Goal: Navigation & Orientation: Find specific page/section

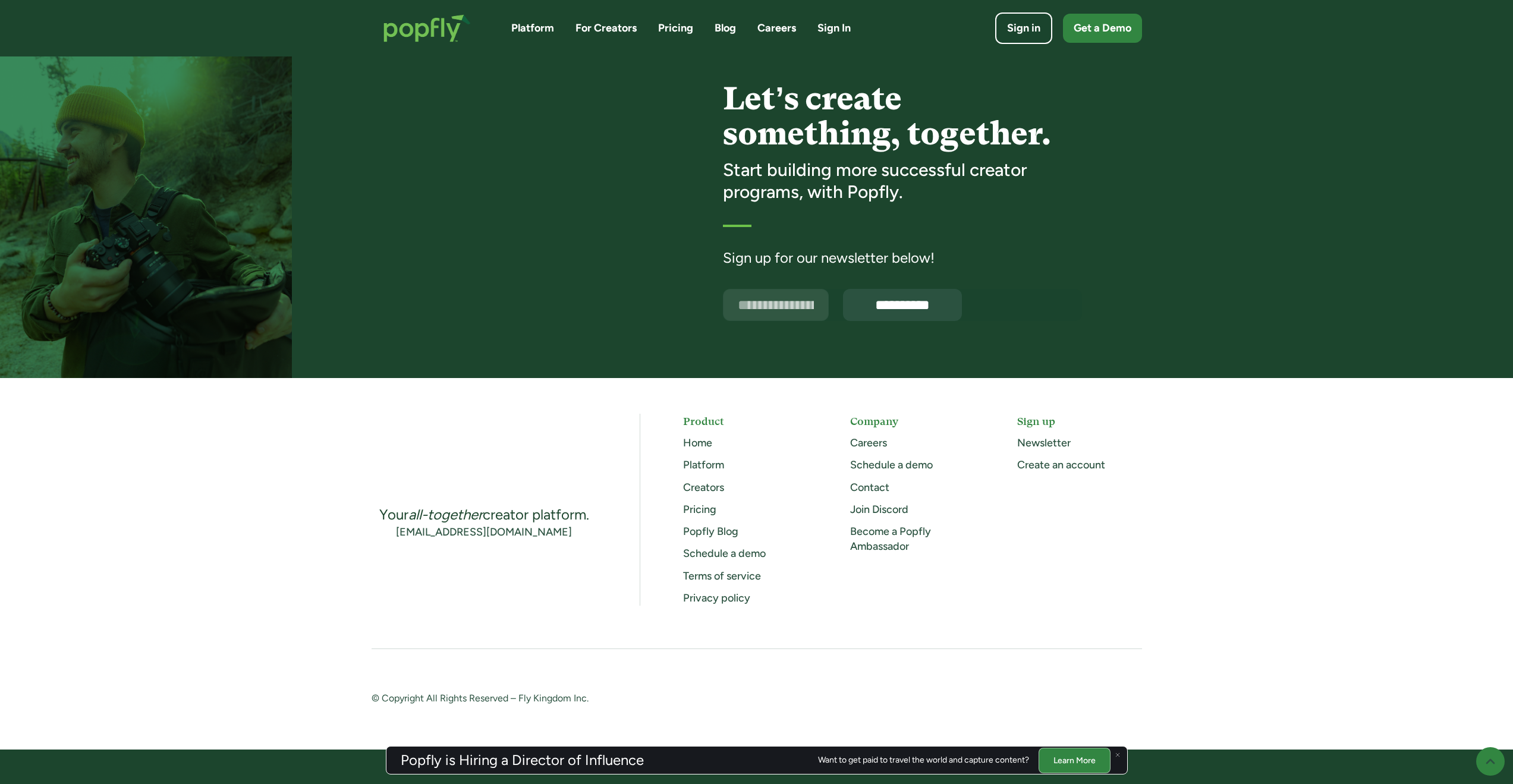
scroll to position [2836, 0]
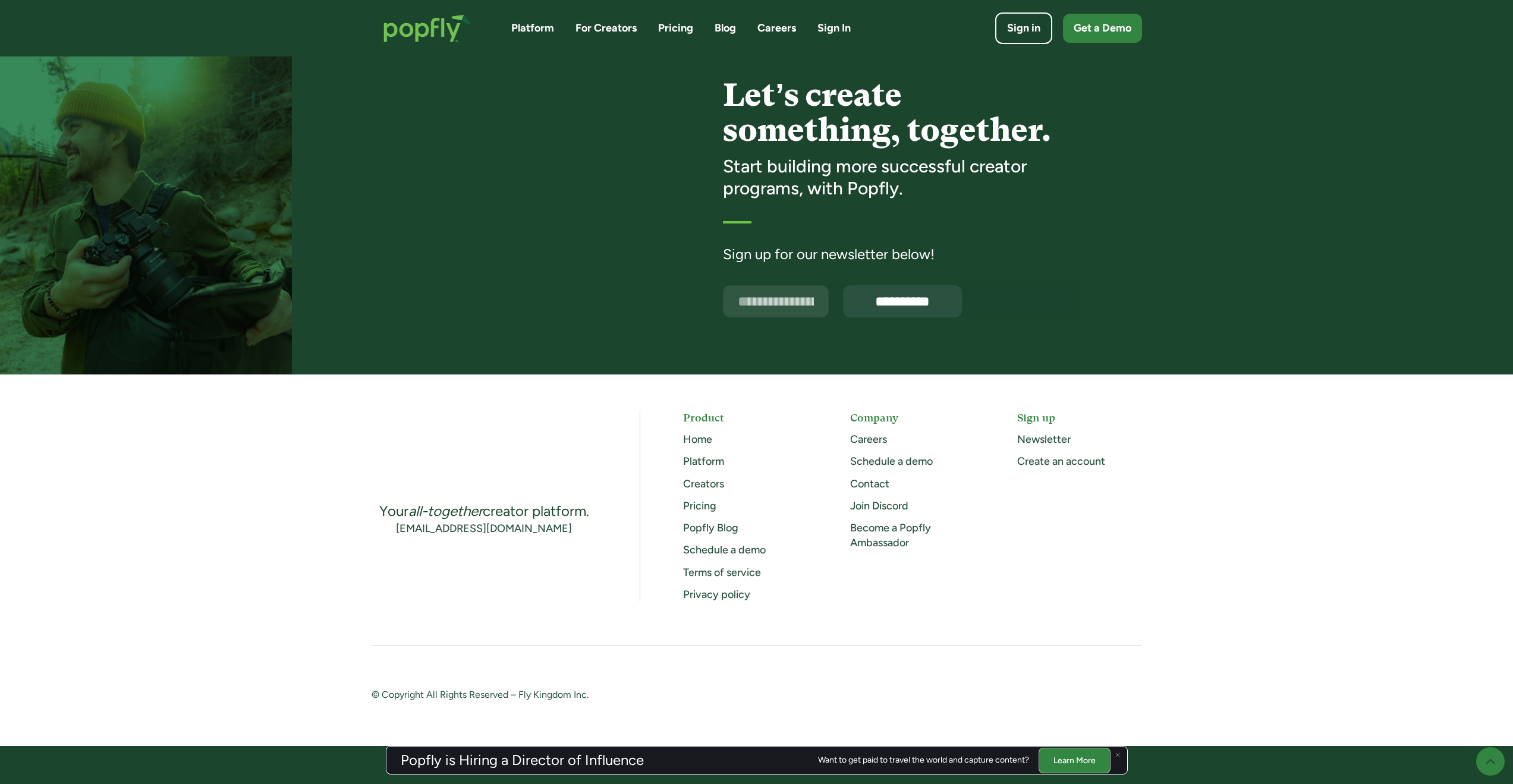
click at [869, 437] on link "Careers" at bounding box center [868, 438] width 37 height 13
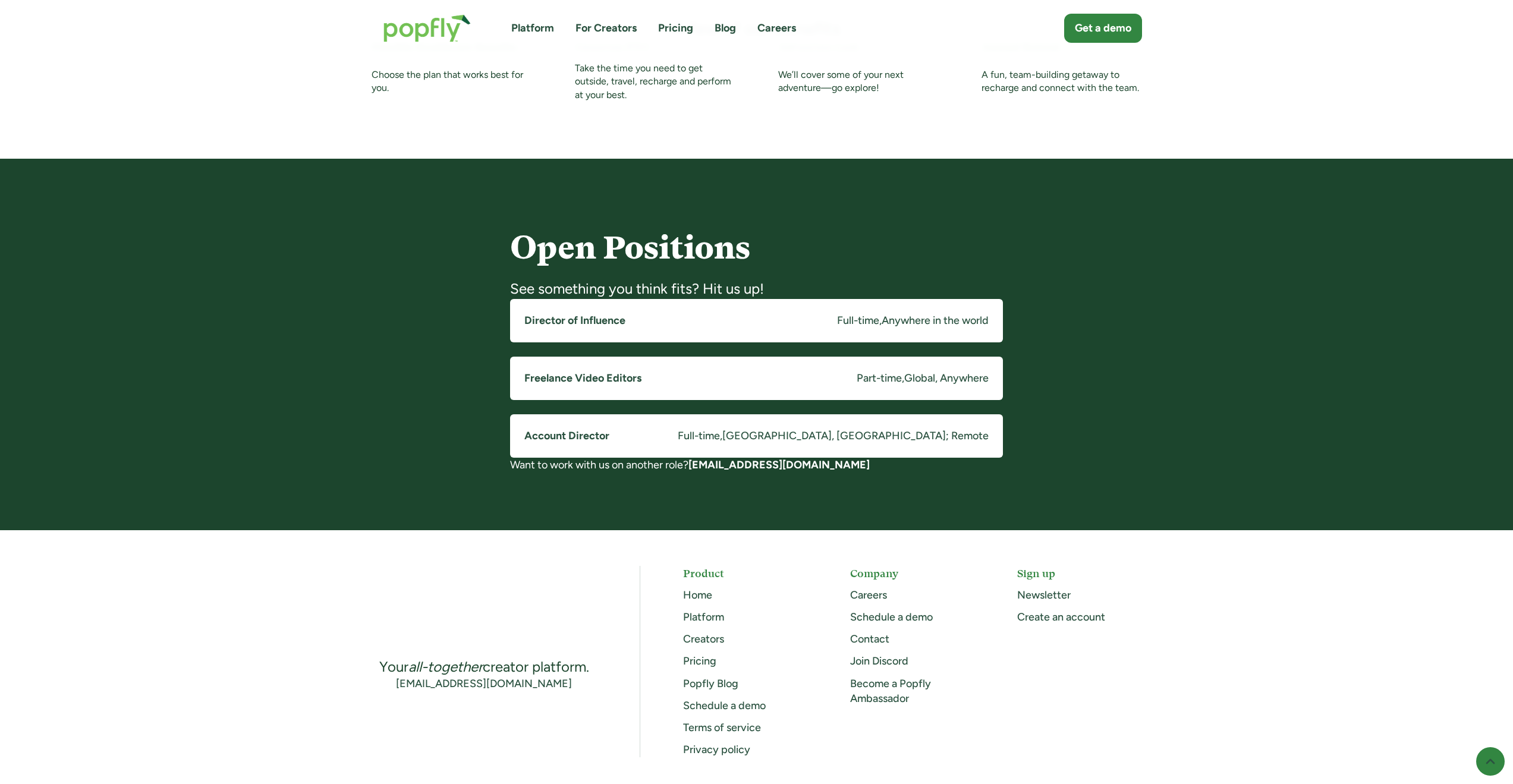
scroll to position [772, 0]
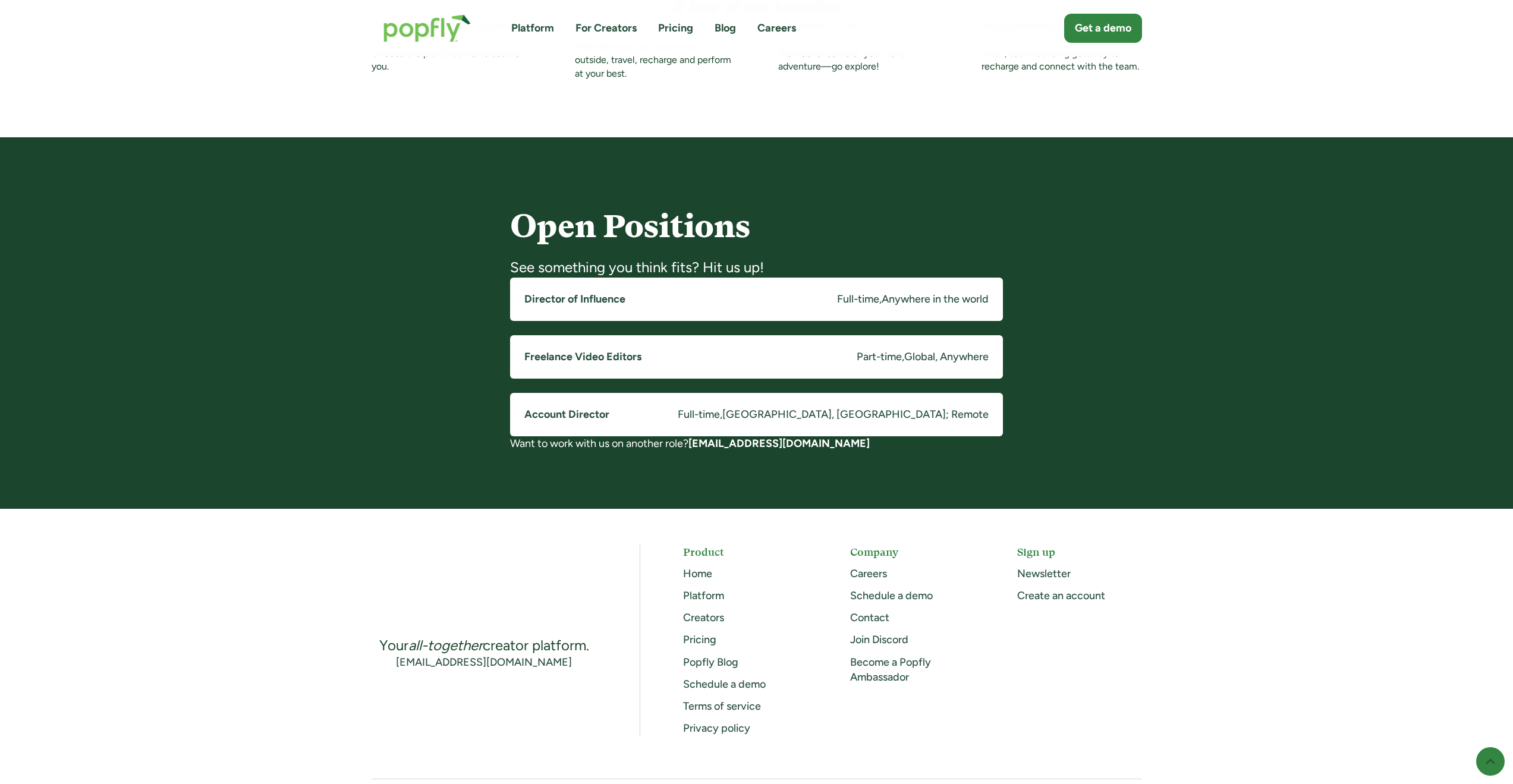
click at [591, 297] on h5 "Director of Influence" at bounding box center [575, 299] width 101 height 15
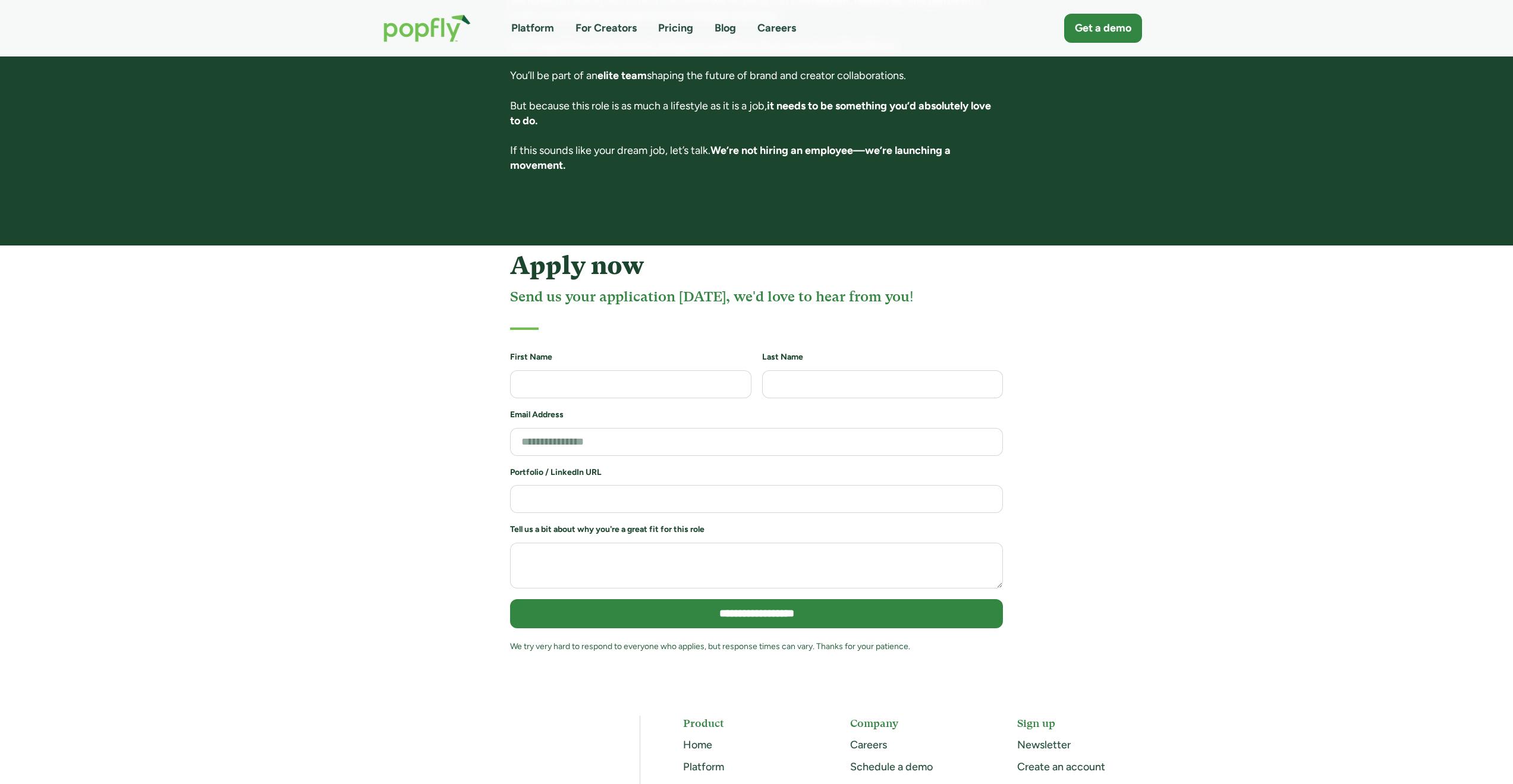
scroll to position [2346, 0]
